Goal: Information Seeking & Learning: Learn about a topic

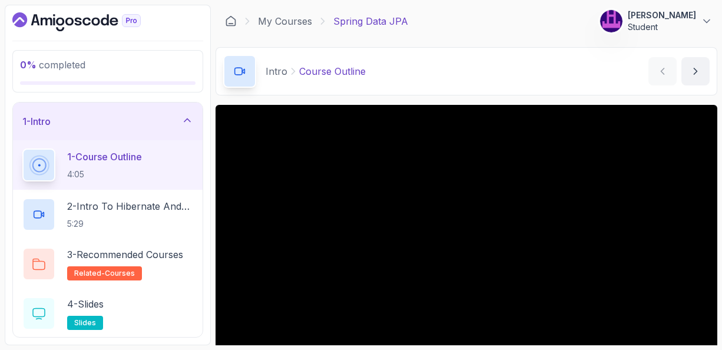
scroll to position [71, 0]
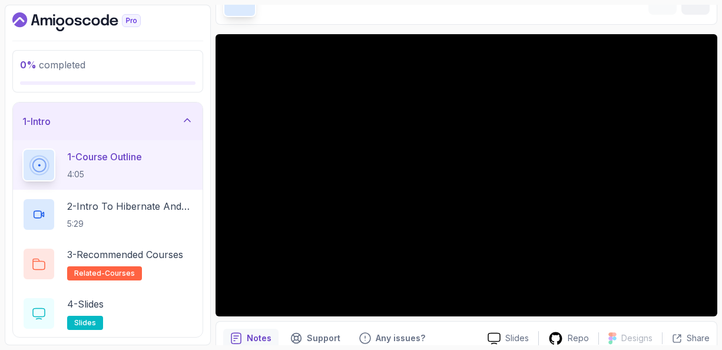
click at [113, 163] on p "1 - Course Outline" at bounding box center [104, 157] width 75 height 14
click at [136, 207] on p "2 - Intro To Hibernate And Spring Data Jpa" at bounding box center [130, 206] width 126 height 14
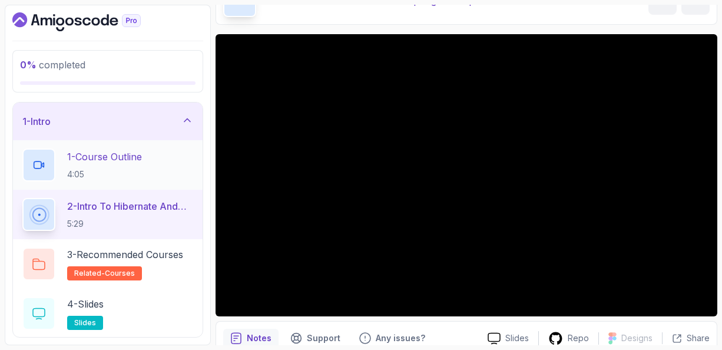
click at [128, 151] on p "1 - Course Outline" at bounding box center [104, 157] width 75 height 14
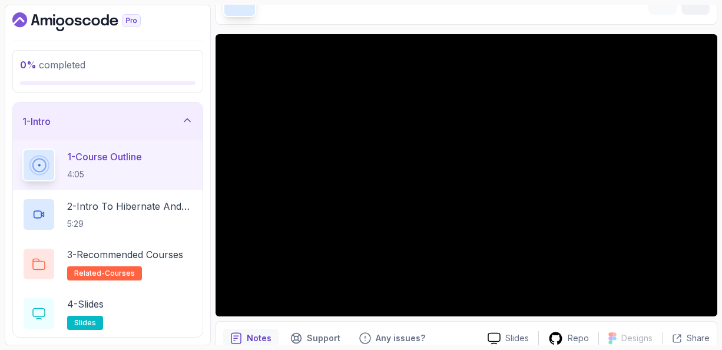
click at [189, 120] on icon at bounding box center [187, 120] width 12 height 12
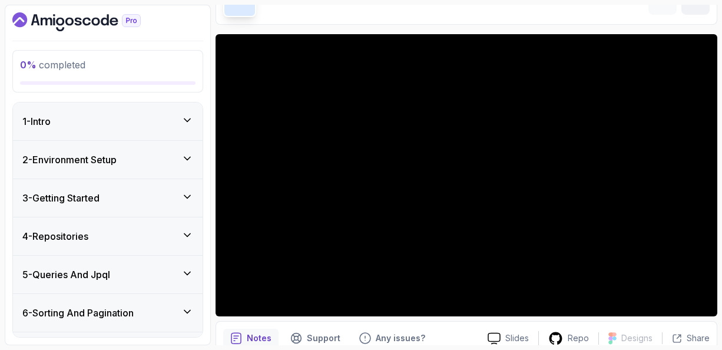
click at [189, 157] on icon at bounding box center [187, 158] width 6 height 3
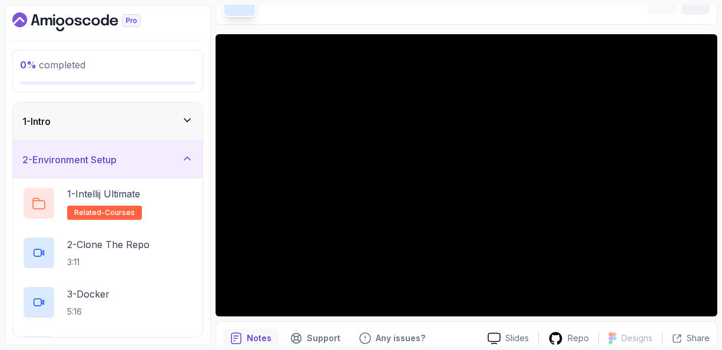
click at [189, 157] on icon at bounding box center [187, 158] width 6 height 3
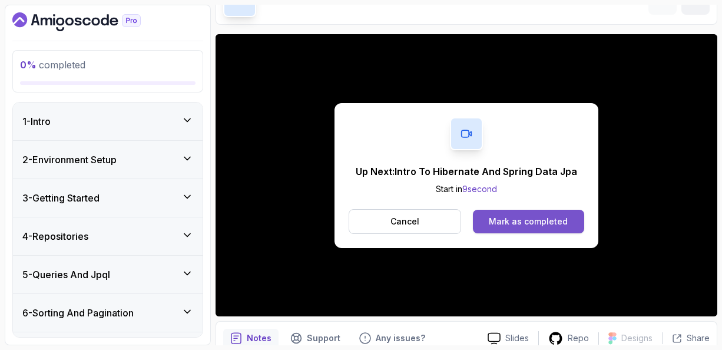
click at [513, 219] on div "Mark as completed" at bounding box center [528, 222] width 79 height 12
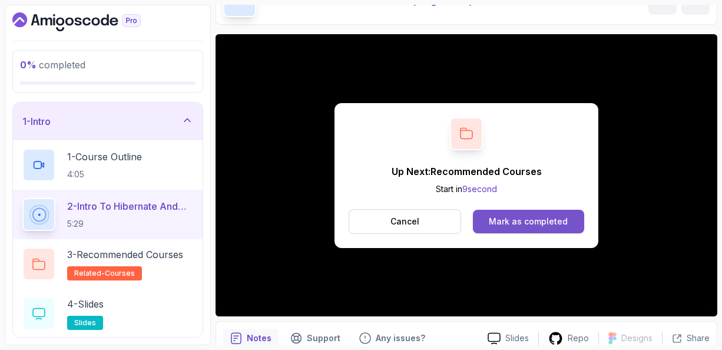
click at [541, 223] on div "Mark as completed" at bounding box center [528, 222] width 79 height 12
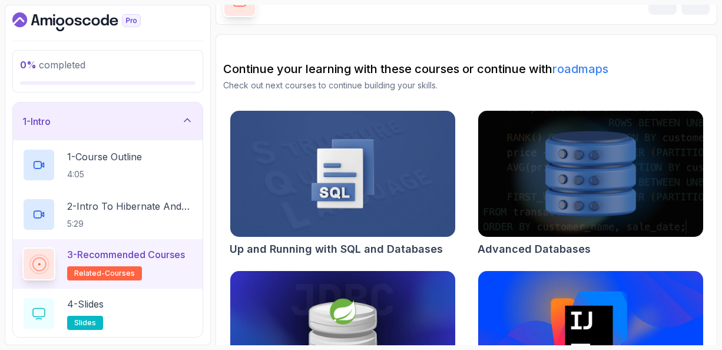
scroll to position [70, 0]
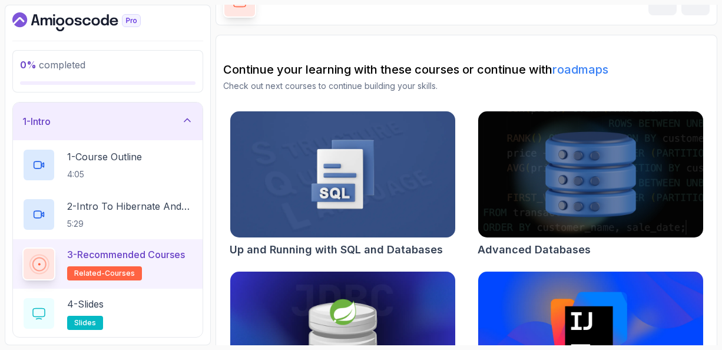
click at [675, 61] on h2 "Continue your learning with these courses or continue with roadmaps" at bounding box center [466, 69] width 487 height 16
click at [655, 57] on section "Continue your learning with these courses or continue with roadmaps Check out n…" at bounding box center [467, 232] width 502 height 395
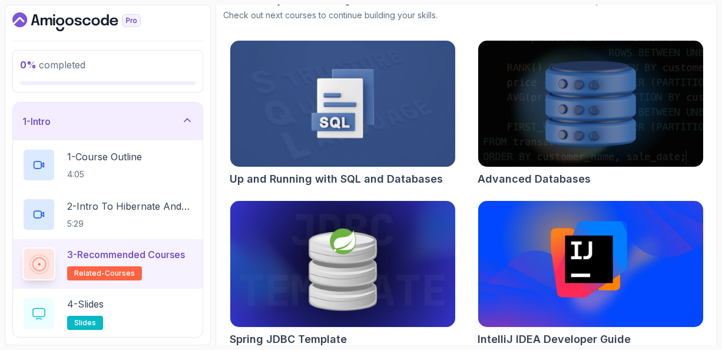
scroll to position [153, 0]
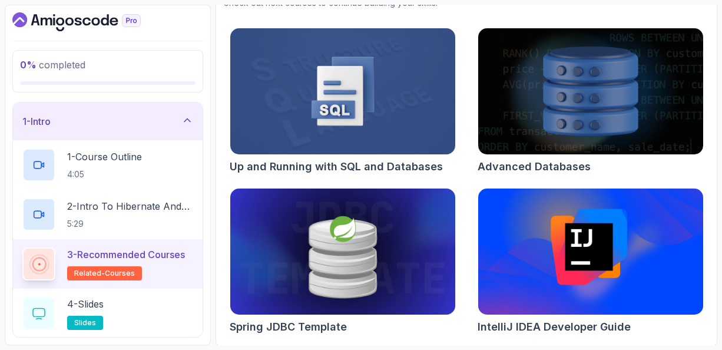
click at [679, 167] on div "Advanced Databases" at bounding box center [591, 166] width 226 height 16
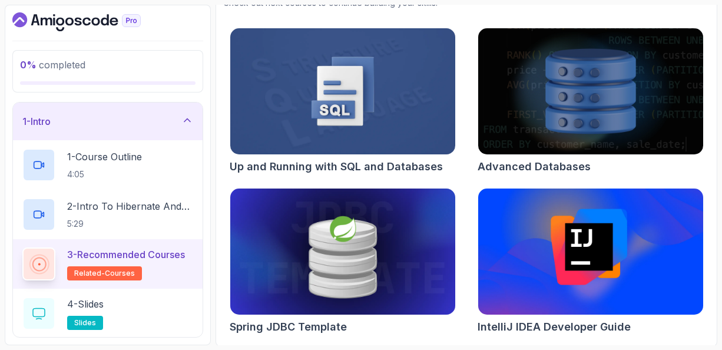
click at [188, 119] on icon at bounding box center [187, 120] width 6 height 3
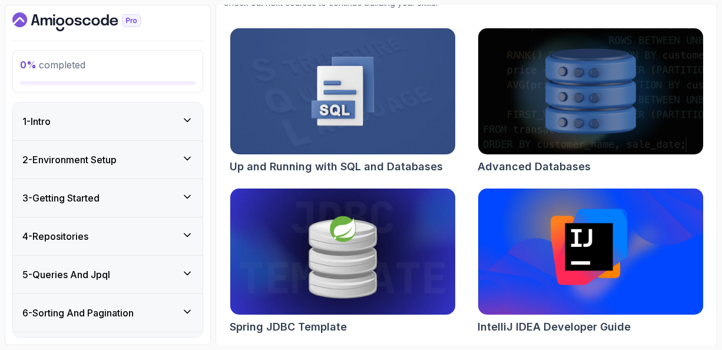
click at [188, 118] on icon at bounding box center [187, 120] width 12 height 12
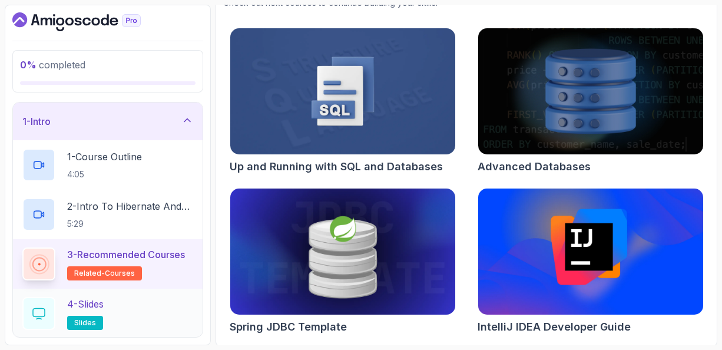
click at [117, 309] on div "4 - Slides slides" at bounding box center [107, 313] width 171 height 33
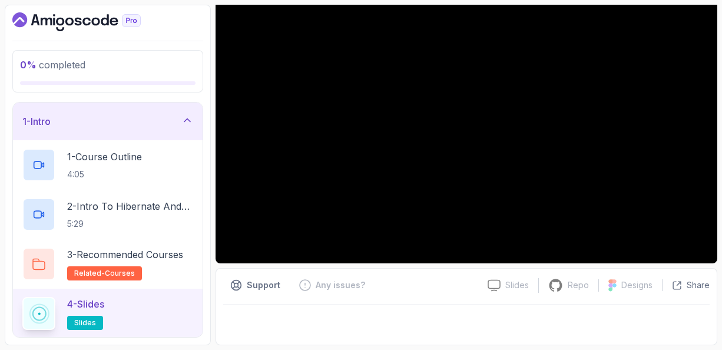
scroll to position [123, 0]
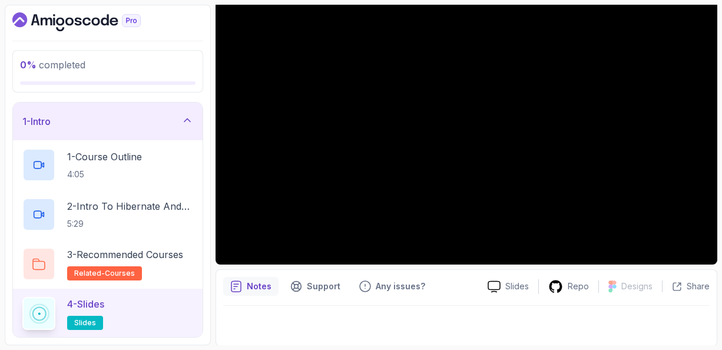
click at [454, 285] on div "Notes Support Any issues?" at bounding box center [350, 286] width 255 height 19
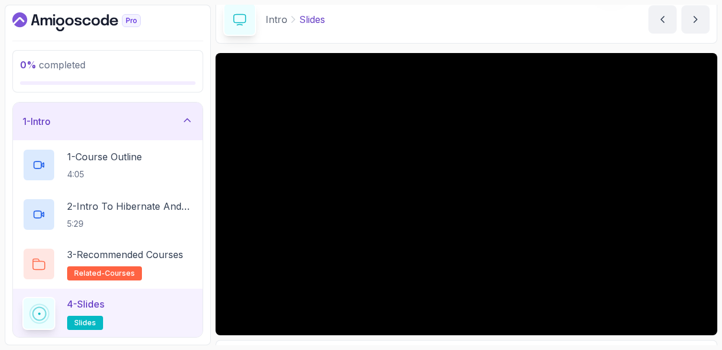
scroll to position [28, 0]
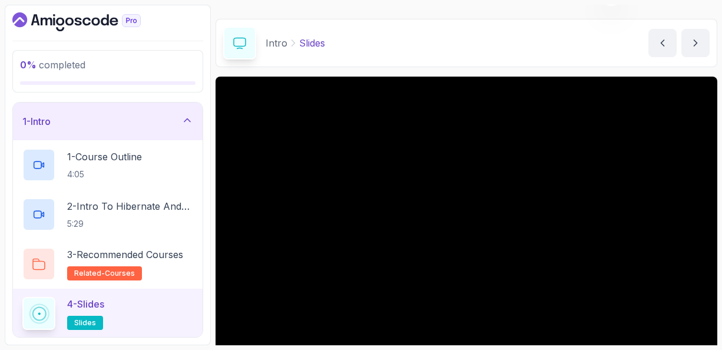
click at [187, 118] on icon at bounding box center [187, 120] width 12 height 12
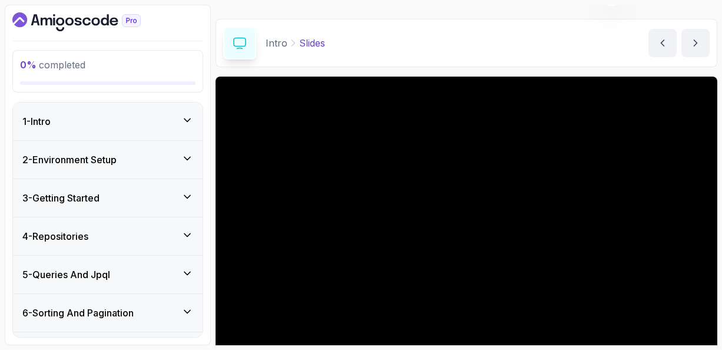
click at [188, 156] on icon at bounding box center [187, 159] width 12 height 12
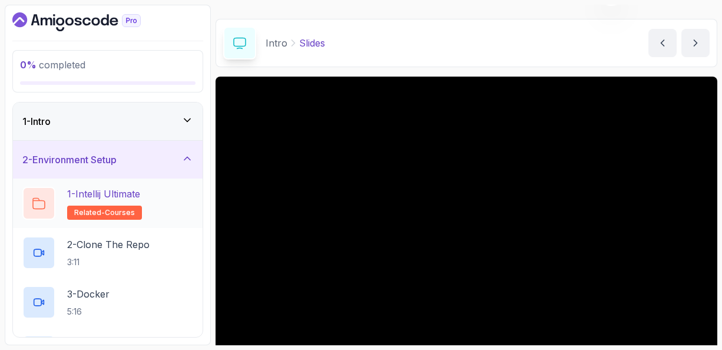
click at [135, 192] on p "1 - Intellij Ultimate" at bounding box center [103, 194] width 73 height 14
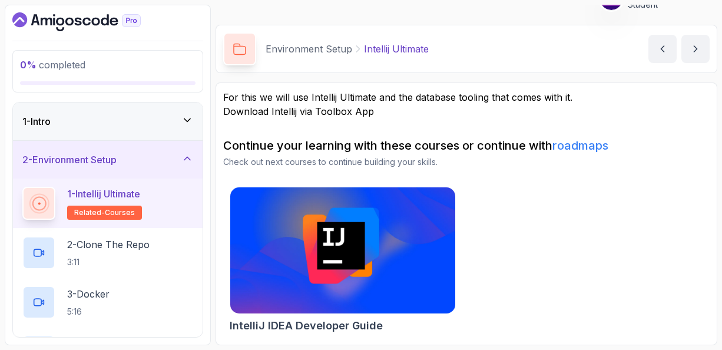
scroll to position [21, 0]
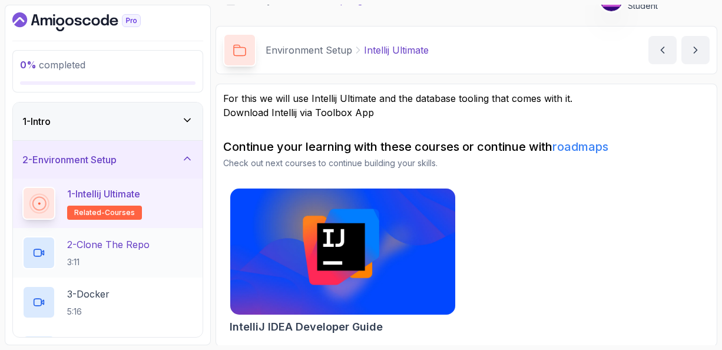
click at [128, 241] on p "2 - Clone The Repo" at bounding box center [108, 244] width 82 height 14
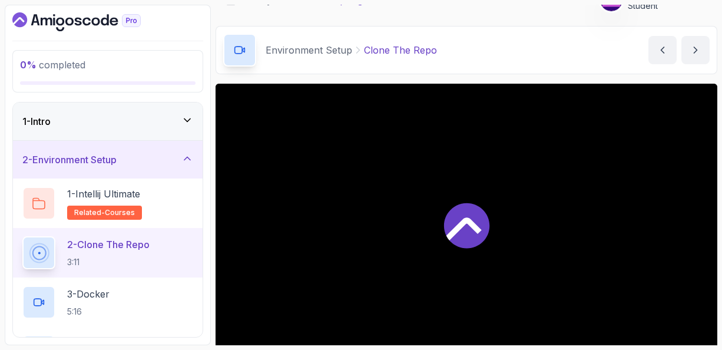
scroll to position [28, 0]
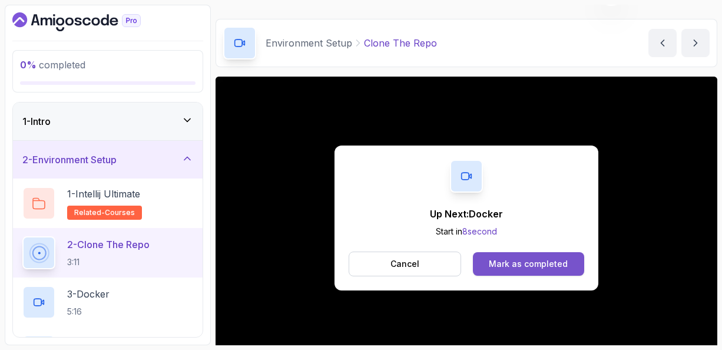
click at [510, 262] on div "Mark as completed" at bounding box center [528, 264] width 79 height 12
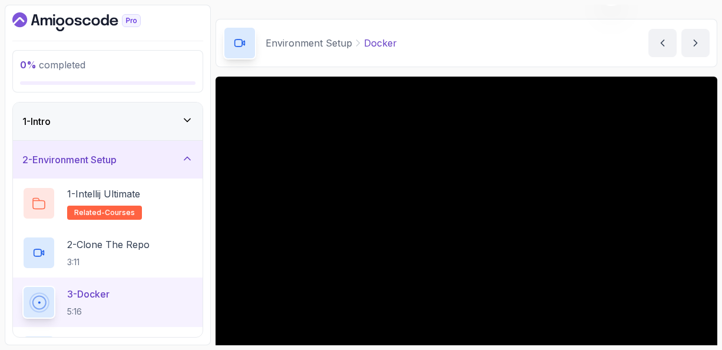
click at [526, 51] on div "Environment Setup Docker Docker by nelson" at bounding box center [467, 43] width 502 height 48
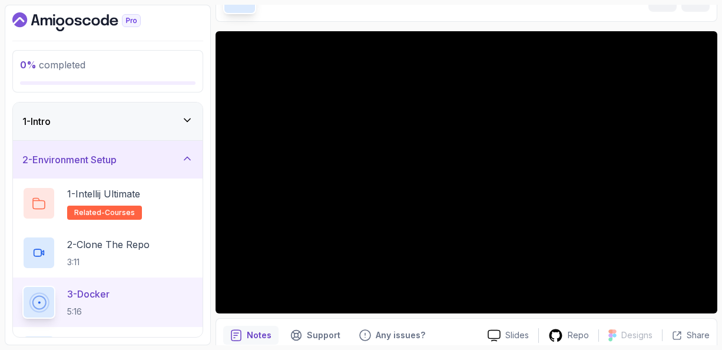
scroll to position [75, 0]
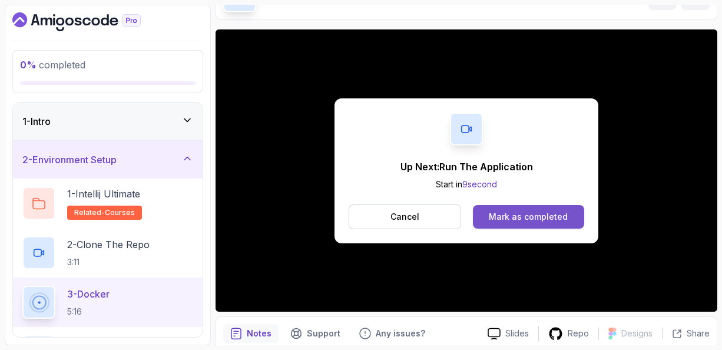
click at [518, 211] on div "Mark as completed" at bounding box center [528, 217] width 79 height 12
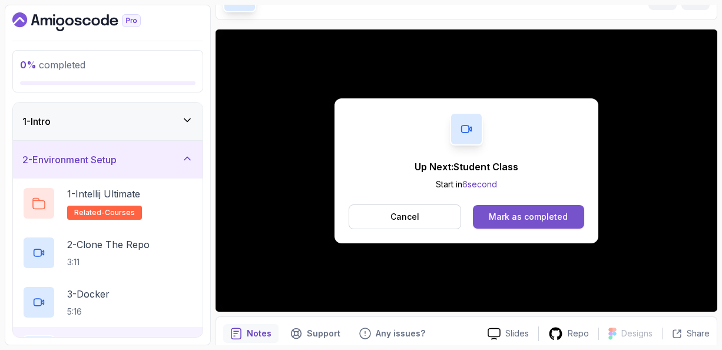
click at [519, 219] on div "Mark as completed" at bounding box center [528, 217] width 79 height 12
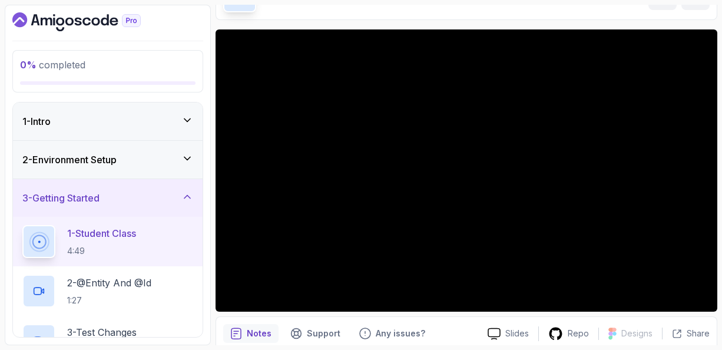
click at [188, 196] on icon at bounding box center [187, 197] width 6 height 3
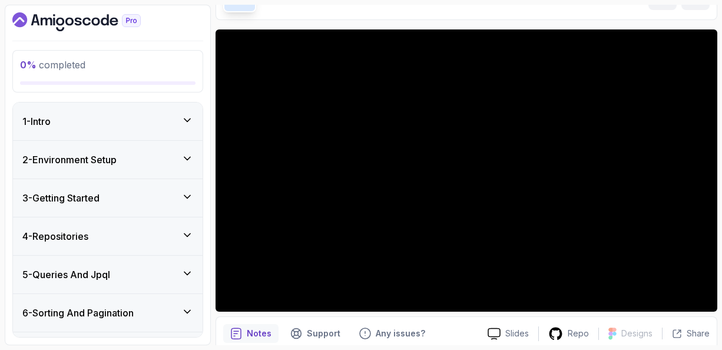
click at [190, 197] on icon at bounding box center [187, 197] width 12 height 12
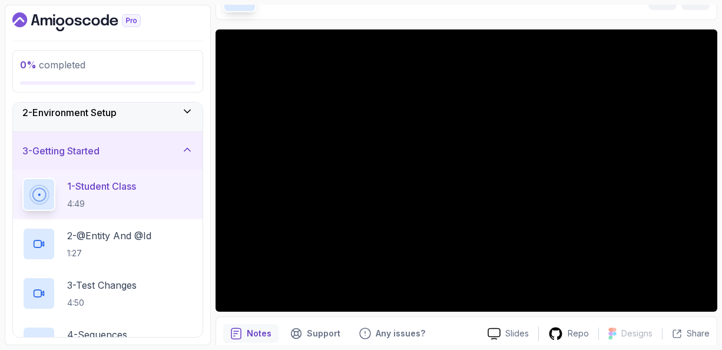
scroll to position [24, 0]
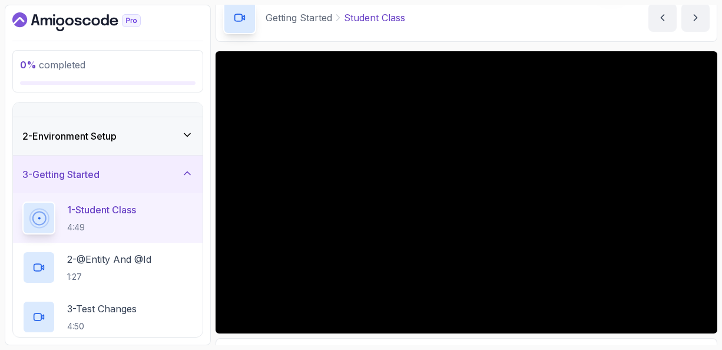
scroll to position [52, 0]
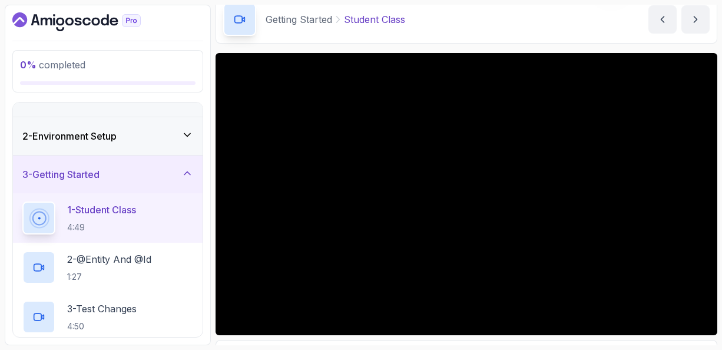
click at [474, 34] on div "Getting Started Student Class Student Class by nelson" at bounding box center [467, 19] width 502 height 48
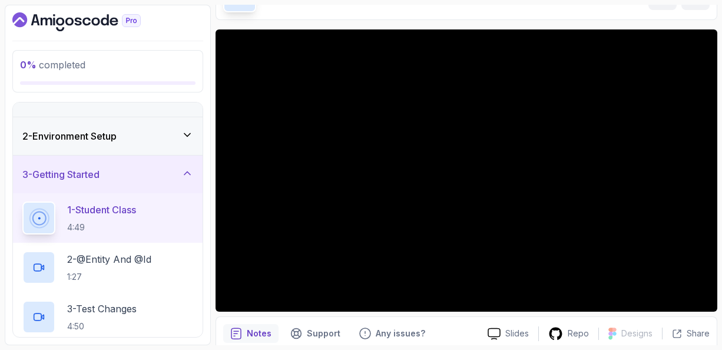
click at [188, 173] on icon at bounding box center [187, 173] width 12 height 12
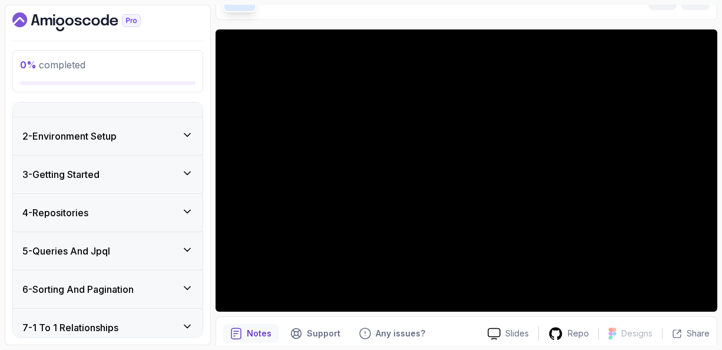
click at [188, 173] on icon at bounding box center [187, 173] width 6 height 3
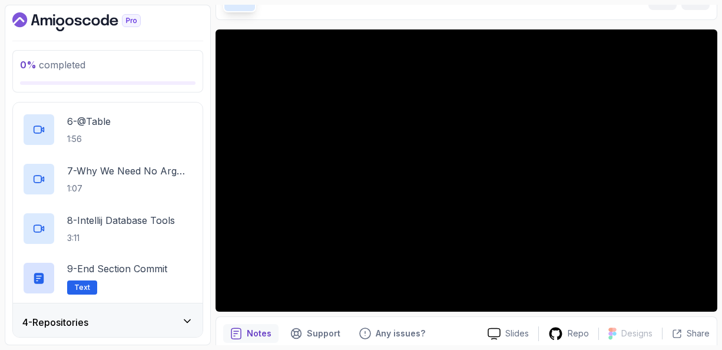
scroll to position [401, 0]
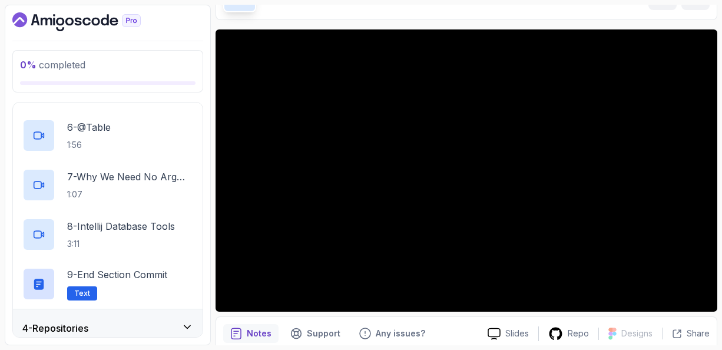
click at [188, 173] on p "7 - Why We Need No Arg Contructor" at bounding box center [130, 177] width 126 height 14
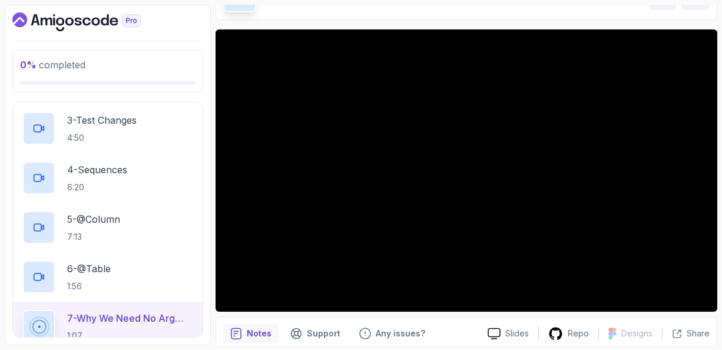
scroll to position [212, 0]
click at [191, 99] on div "0 % completed 1 - Intro 2 - Environment Setup 3 - Getting Started 1 - Student C…" at bounding box center [108, 175] width 206 height 341
click at [174, 101] on div "2 - @Entity And @Id 1:27" at bounding box center [108, 78] width 190 height 49
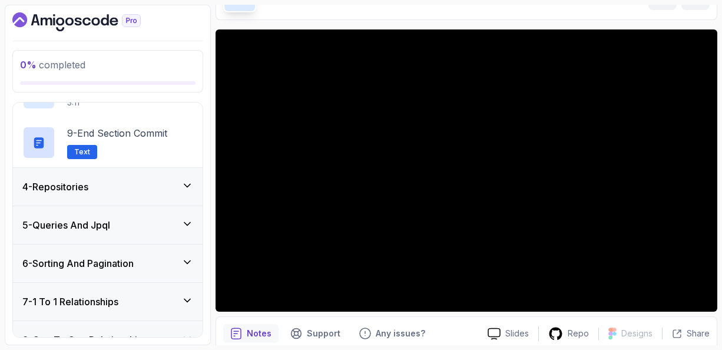
scroll to position [518, 0]
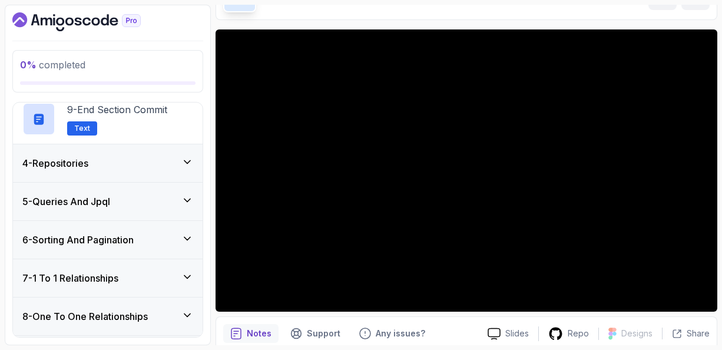
click at [189, 160] on icon at bounding box center [187, 162] width 12 height 12
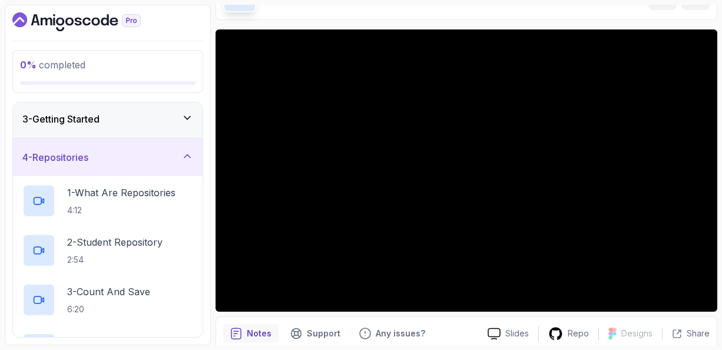
scroll to position [73, 0]
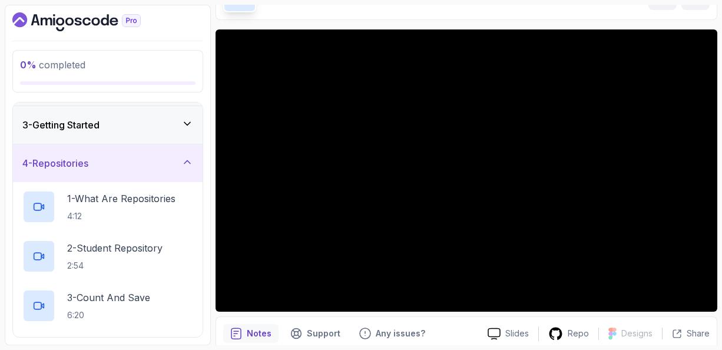
click at [187, 163] on icon at bounding box center [187, 162] width 12 height 12
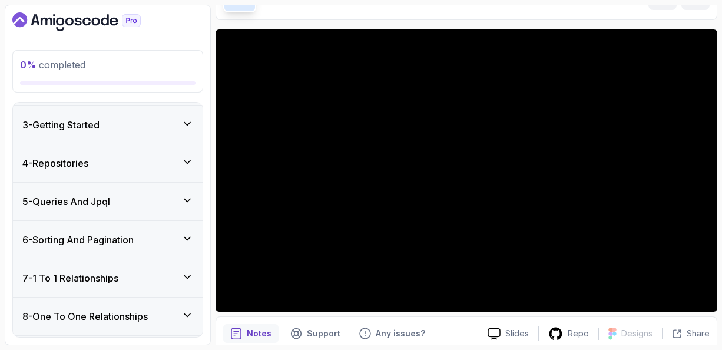
click at [188, 197] on icon at bounding box center [187, 200] width 12 height 12
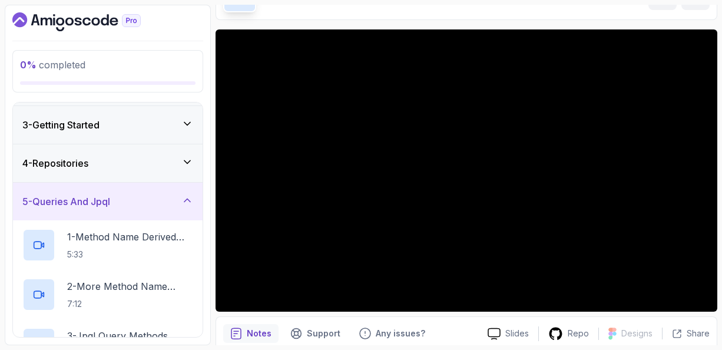
click at [188, 199] on icon at bounding box center [187, 200] width 6 height 3
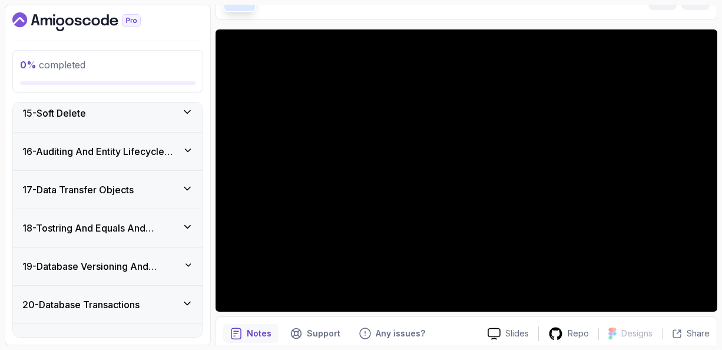
scroll to position [564, 0]
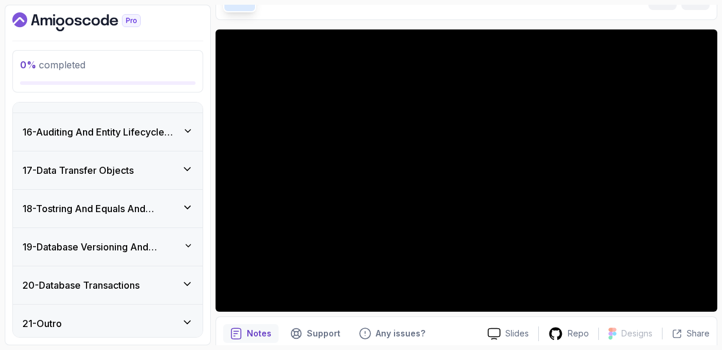
click at [188, 321] on icon at bounding box center [187, 322] width 6 height 3
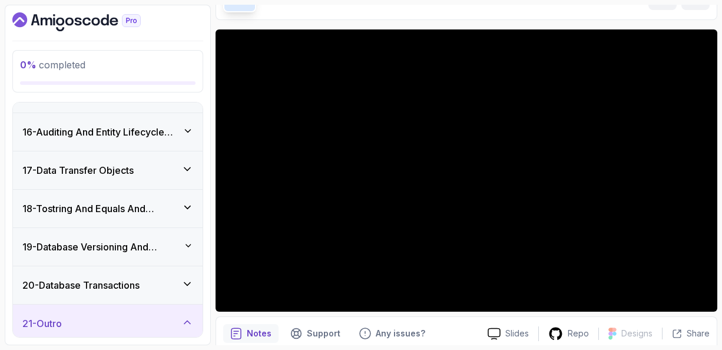
click at [188, 319] on icon at bounding box center [187, 322] width 12 height 12
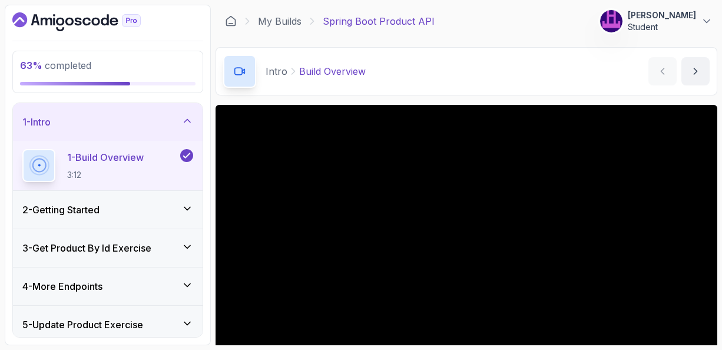
click at [521, 47] on main "My Builds Spring Boot Product API 306 Points [PERSON_NAME] Student 2 - Intro 63…" at bounding box center [467, 175] width 502 height 341
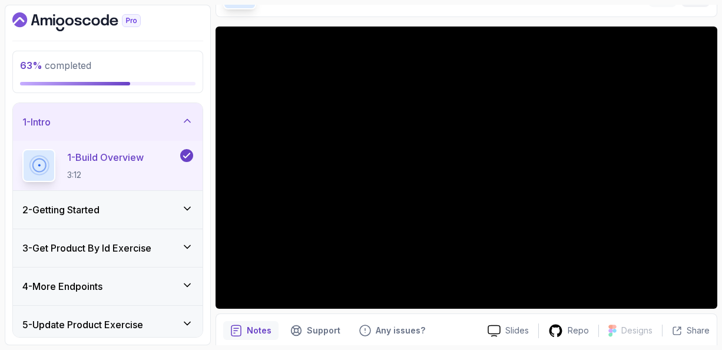
scroll to position [94, 0]
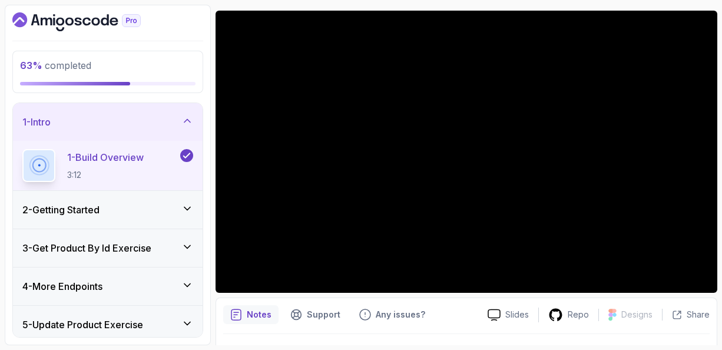
click at [131, 163] on p "1 - Build Overview" at bounding box center [105, 157] width 77 height 14
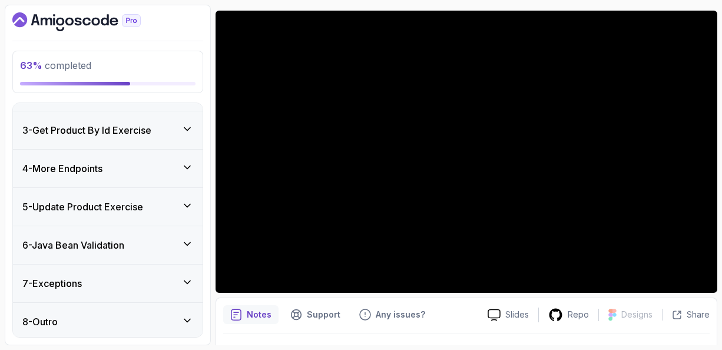
scroll to position [118, 0]
click at [189, 280] on icon at bounding box center [187, 281] width 6 height 3
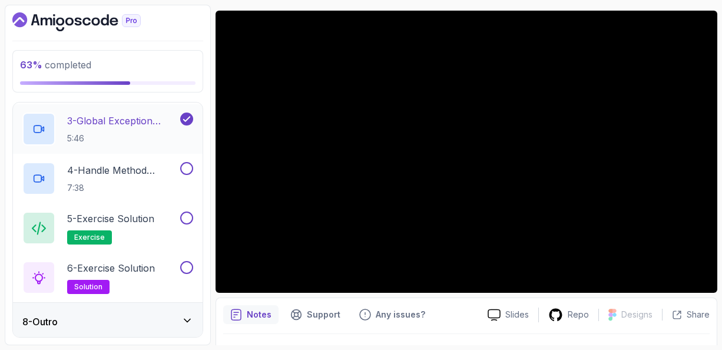
scroll to position [366, 0]
click at [188, 315] on icon at bounding box center [187, 319] width 12 height 12
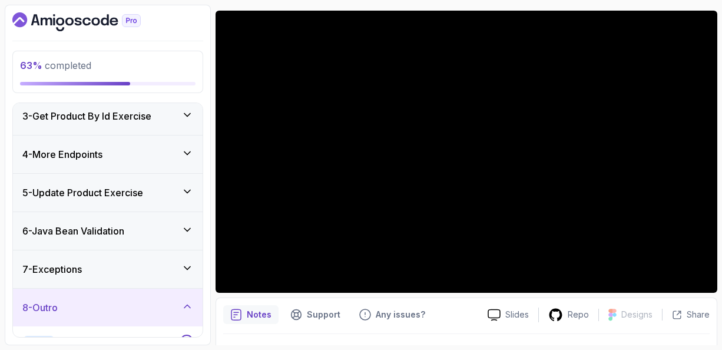
scroll to position [52, 0]
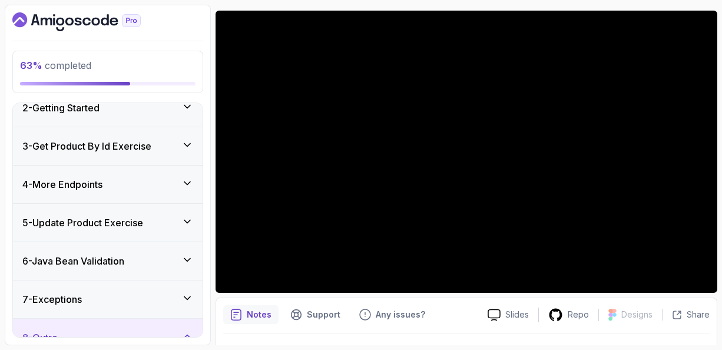
click at [187, 294] on icon at bounding box center [187, 298] width 12 height 12
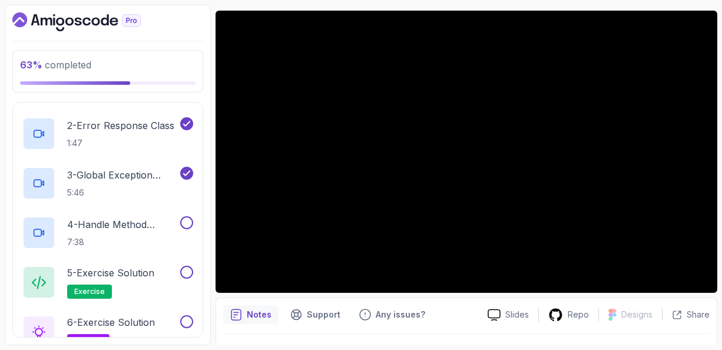
scroll to position [312, 0]
